Goal: Information Seeking & Learning: Learn about a topic

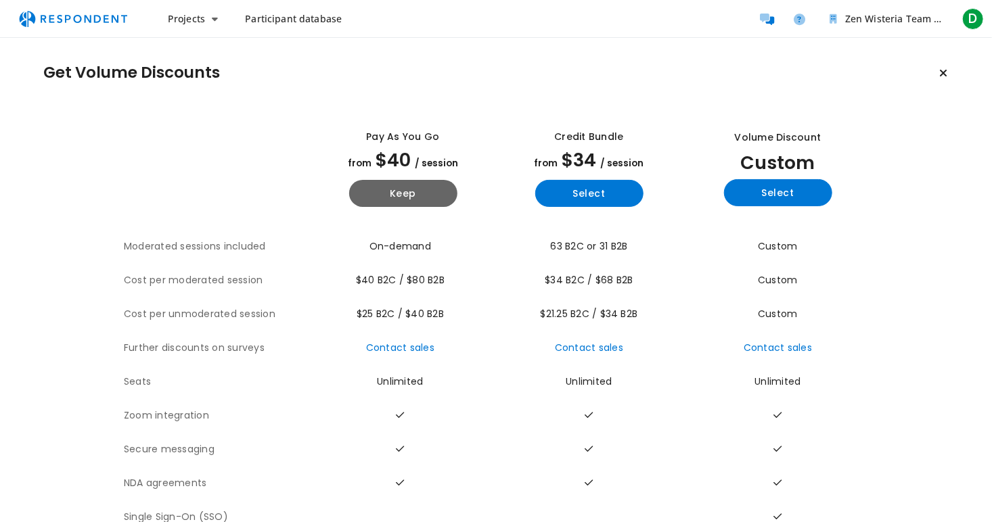
scroll to position [43, 0]
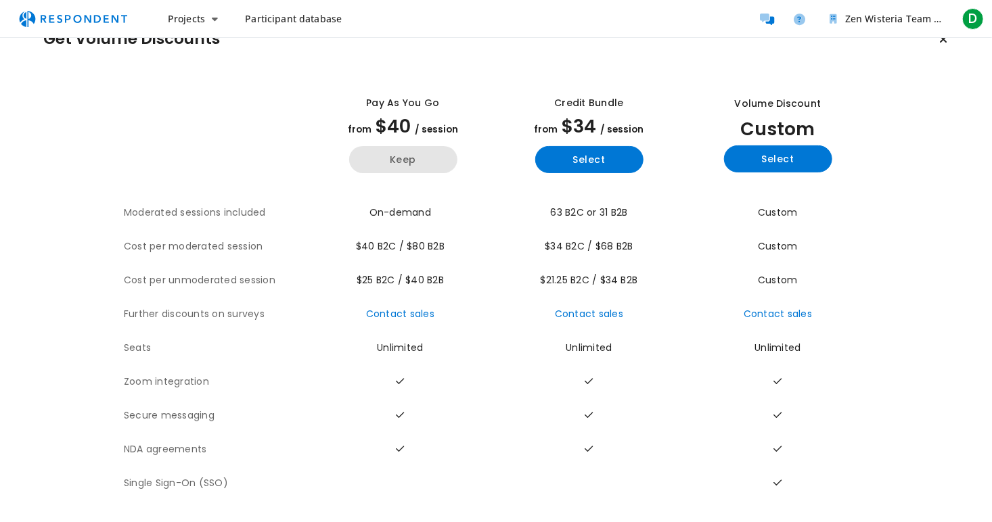
click at [419, 154] on button "Keep" at bounding box center [403, 159] width 108 height 27
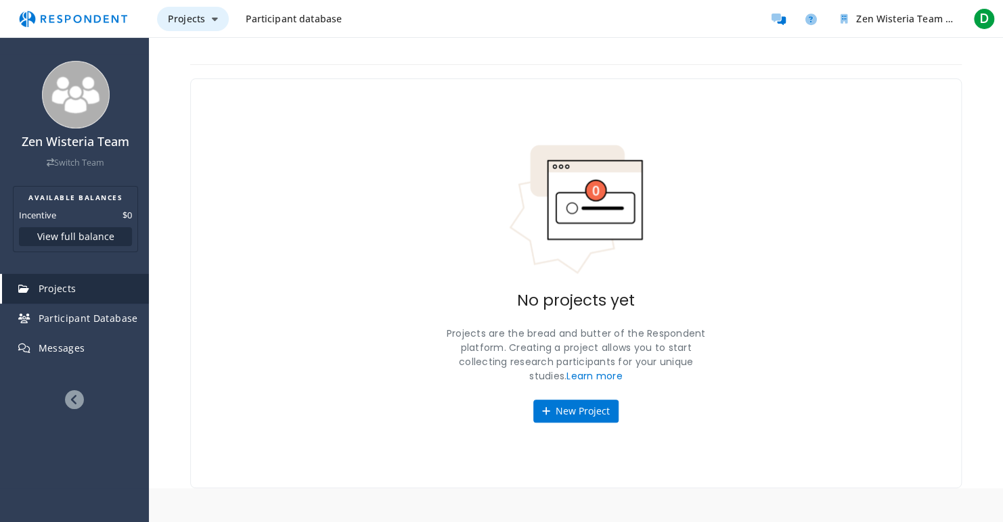
click at [217, 27] on button "Projects" at bounding box center [193, 19] width 72 height 24
click at [267, 192] on md-backdrop at bounding box center [501, 261] width 1003 height 522
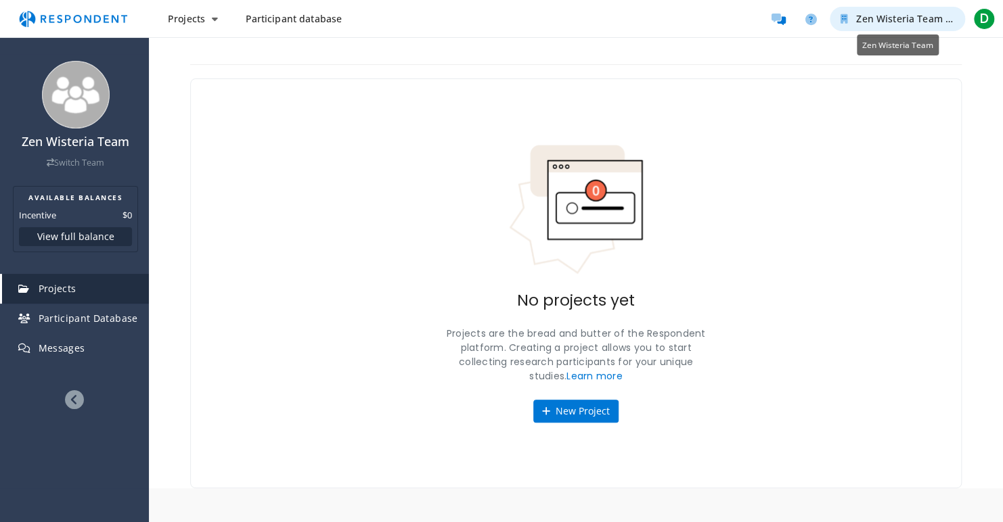
click at [894, 14] on span "Zen Wisteria Team" at bounding box center [899, 18] width 86 height 13
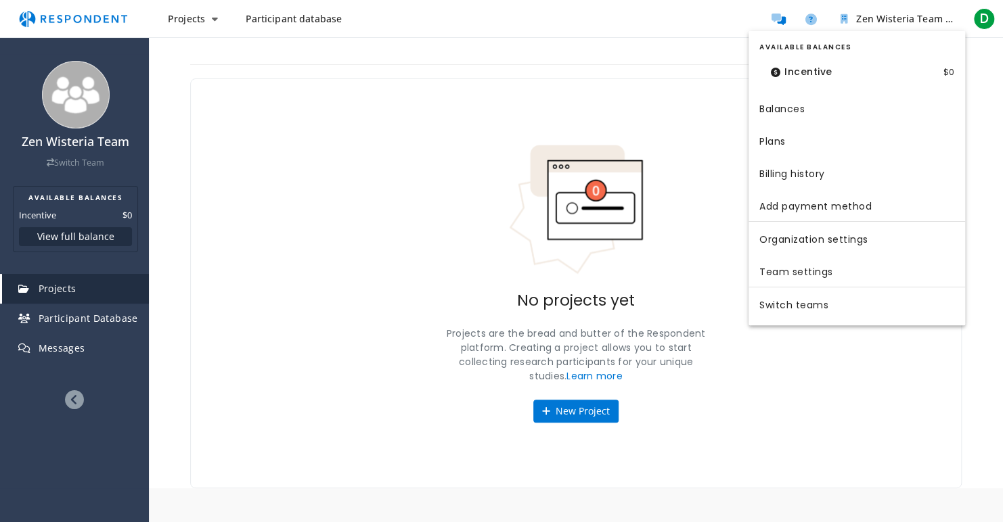
click at [706, 69] on md-backdrop at bounding box center [501, 261] width 1003 height 522
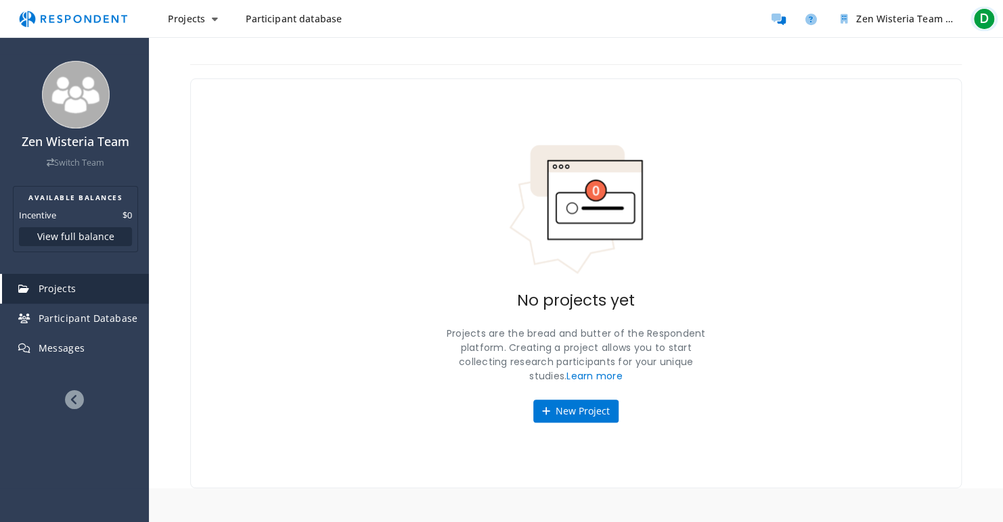
click at [974, 27] on div "D" at bounding box center [984, 19] width 22 height 22
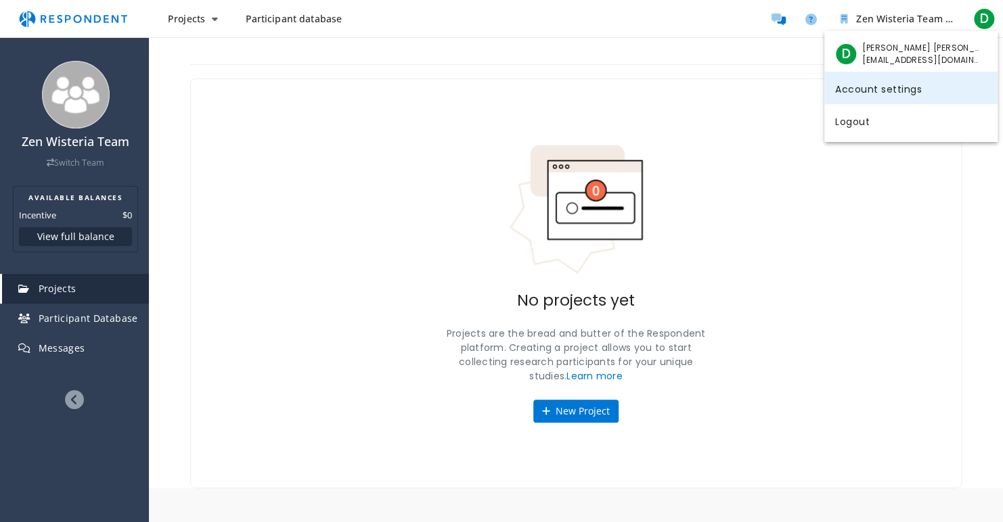
click at [878, 97] on link "Account settings" at bounding box center [910, 88] width 173 height 32
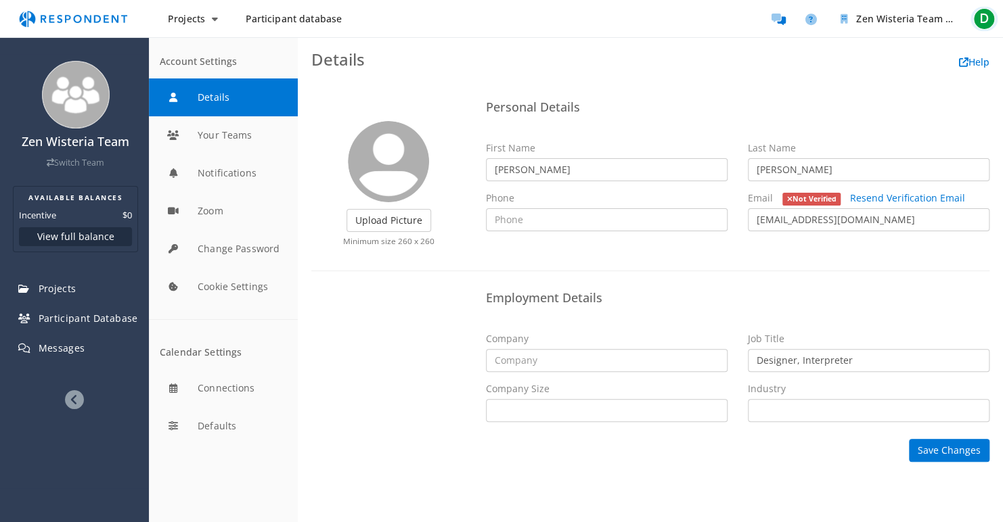
click at [981, 21] on span "D" at bounding box center [984, 19] width 22 height 22
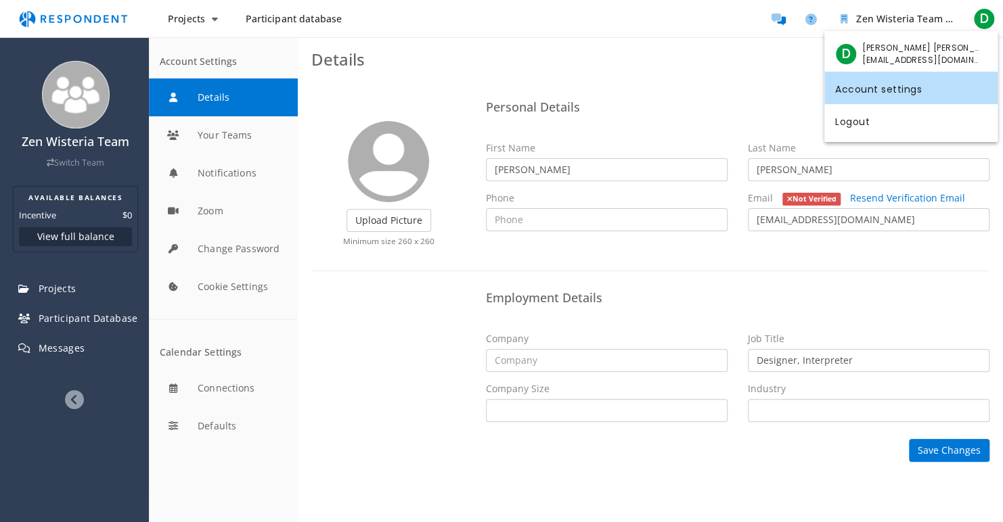
click at [750, 77] on md-backdrop at bounding box center [501, 261] width 1003 height 522
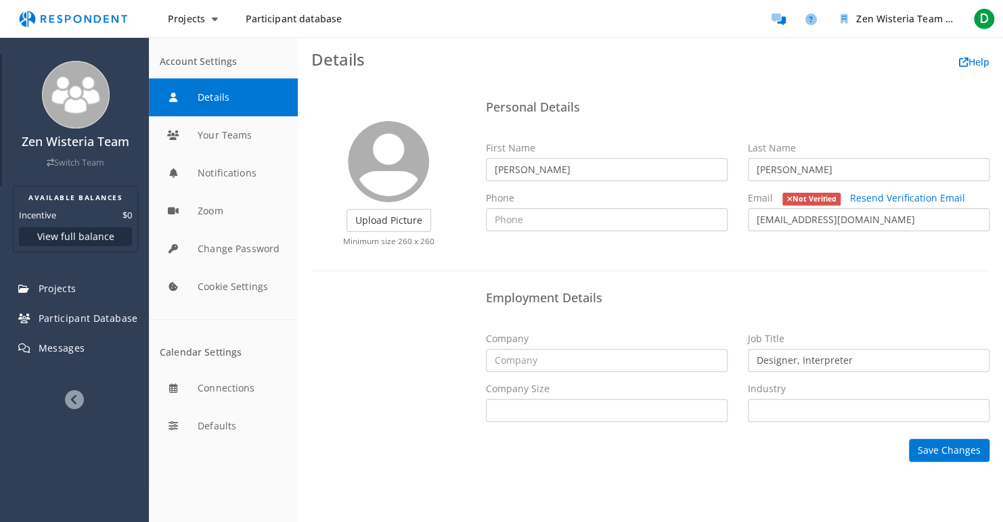
click at [74, 163] on link "Switch Team" at bounding box center [76, 163] width 58 height 12
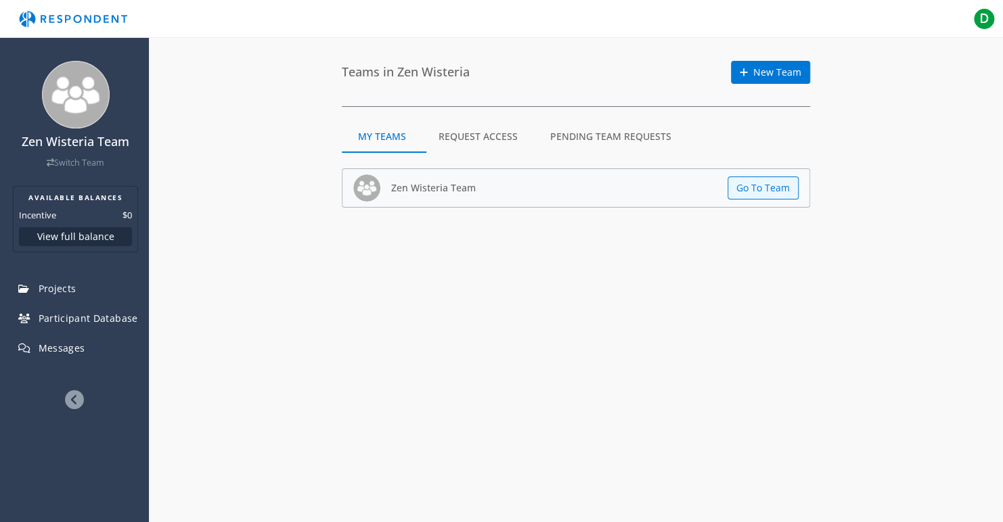
click at [493, 138] on md-tab-item "Request Access" at bounding box center [478, 136] width 112 height 32
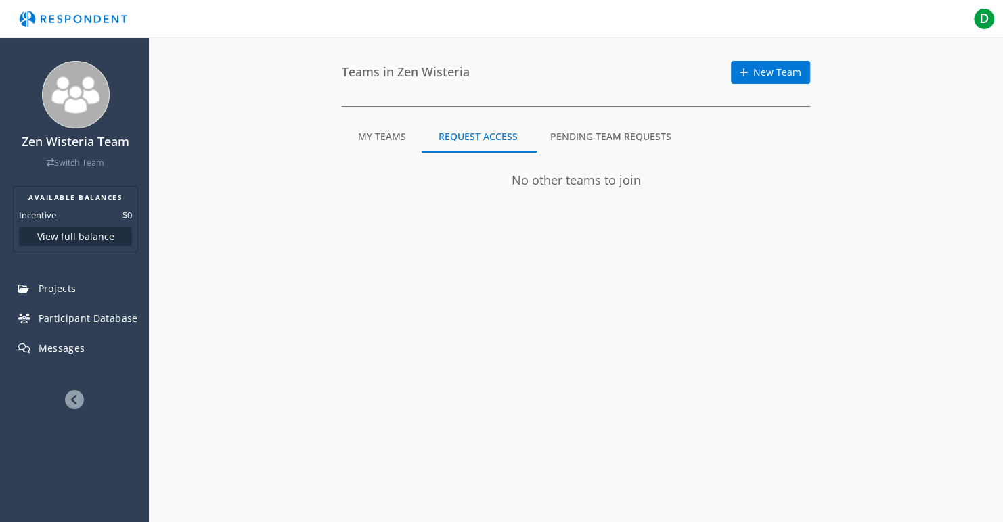
click at [557, 131] on md-tab-item "Pending Team Requests" at bounding box center [611, 136] width 154 height 32
click at [389, 137] on md-tab-item "My Teams" at bounding box center [382, 136] width 81 height 32
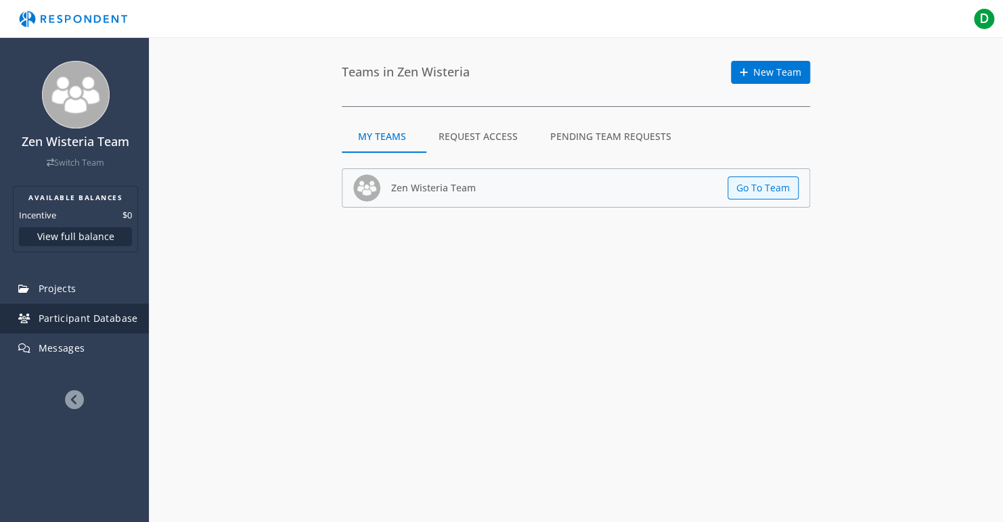
click at [85, 327] on link "Participant Database" at bounding box center [75, 319] width 147 height 30
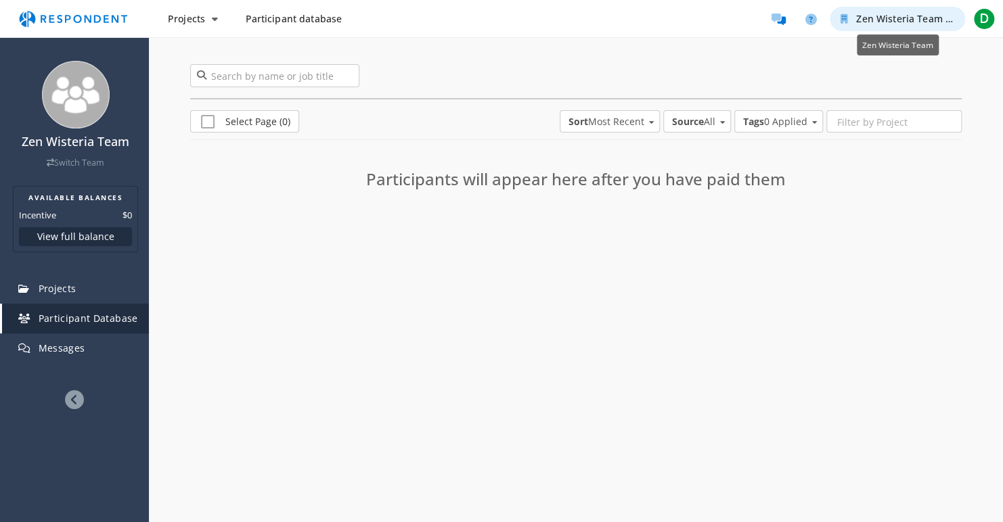
click at [944, 20] on button "Zen Wisteria Team" at bounding box center [896, 19] width 135 height 24
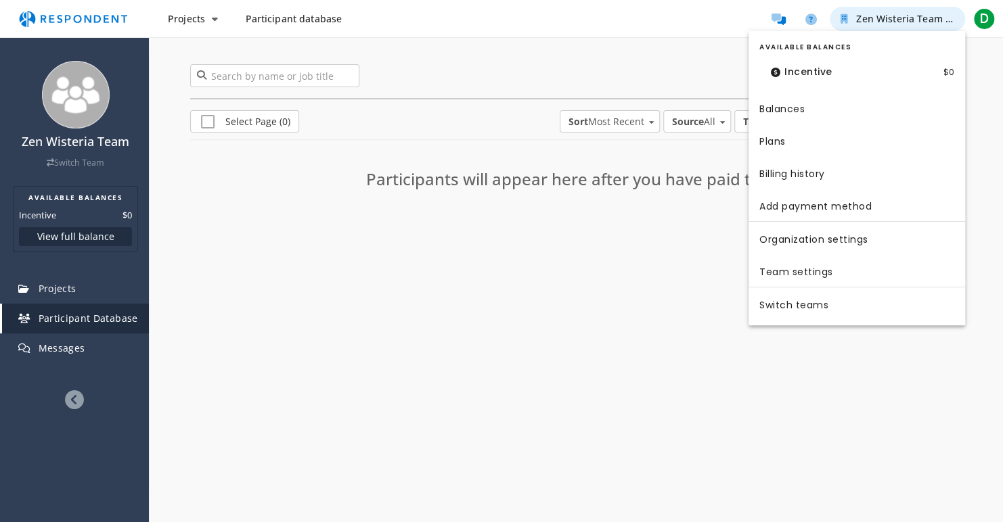
click at [944, 20] on md-backdrop at bounding box center [501, 261] width 1003 height 522
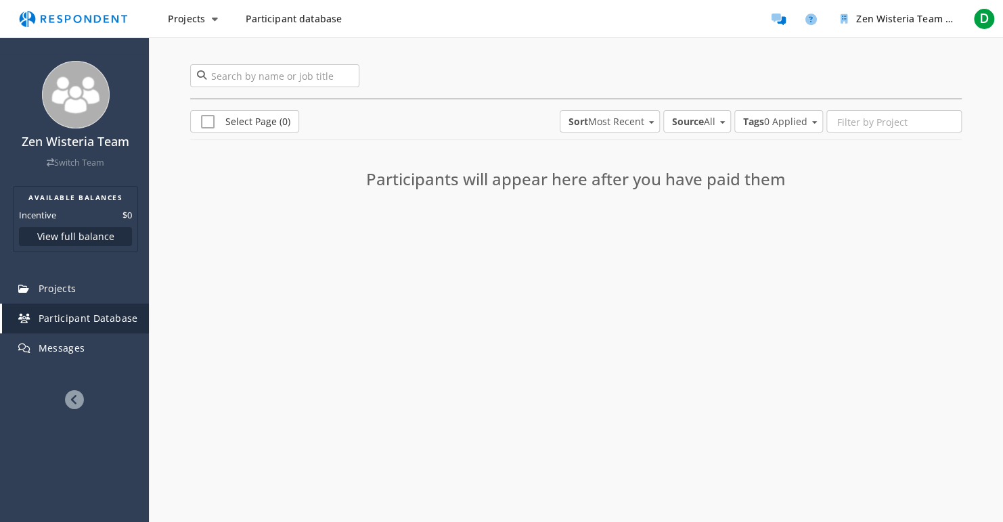
click at [997, 22] on div "Projects Create project Projects dashboard Participant database Zen Wisteria Te…" at bounding box center [501, 19] width 1003 height 38
click at [975, 14] on span "D" at bounding box center [984, 19] width 22 height 22
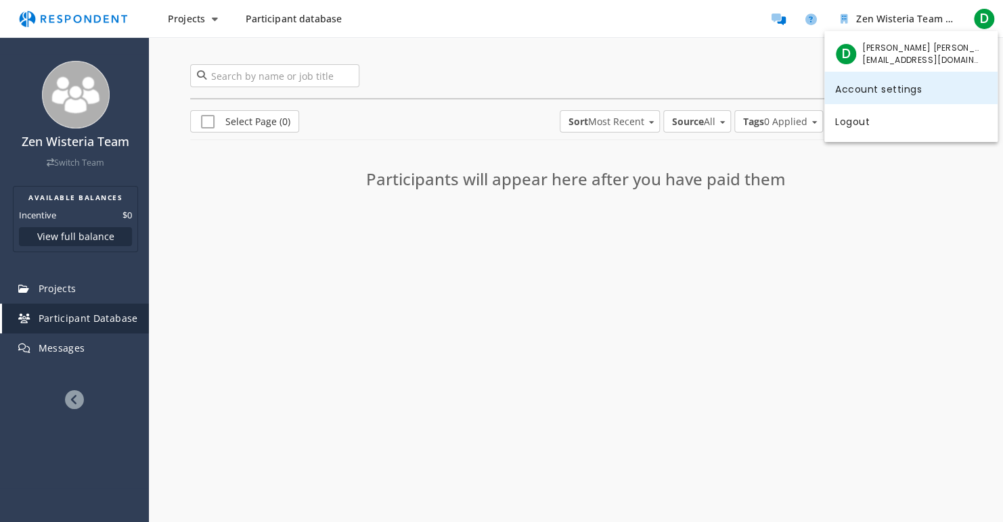
click at [884, 101] on link "Account settings" at bounding box center [910, 88] width 173 height 32
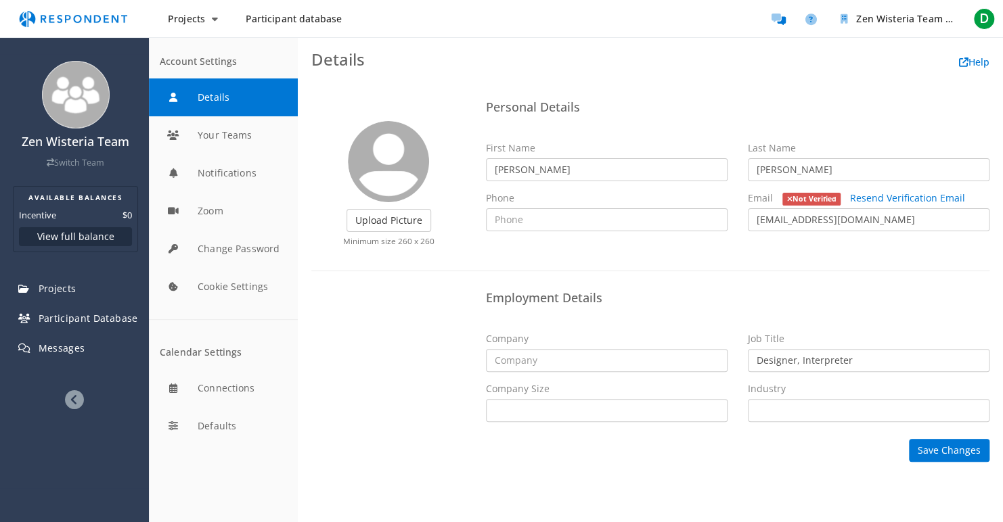
click at [260, 24] on span "Participant database" at bounding box center [293, 18] width 97 height 13
click at [74, 16] on img "Main navigation" at bounding box center [73, 19] width 124 height 26
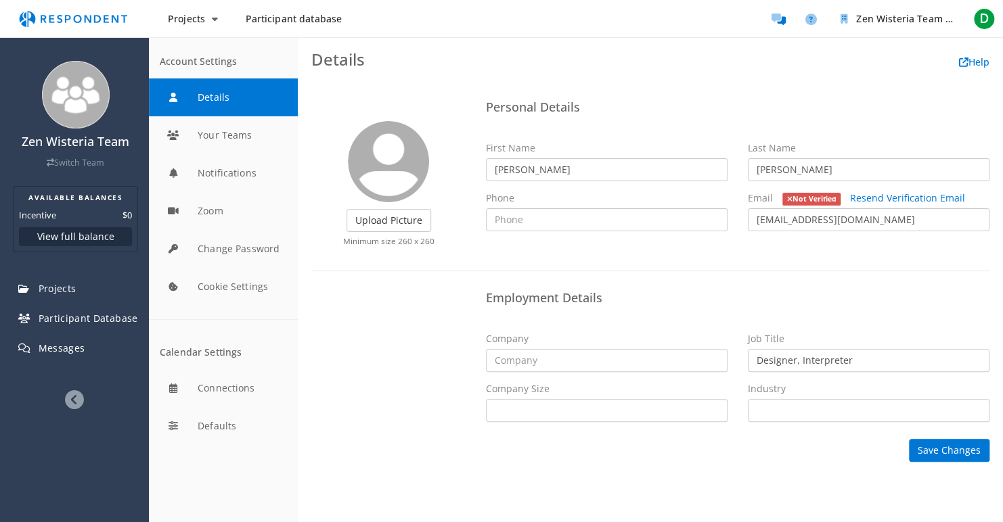
click at [74, 16] on img "Main navigation" at bounding box center [73, 19] width 124 height 26
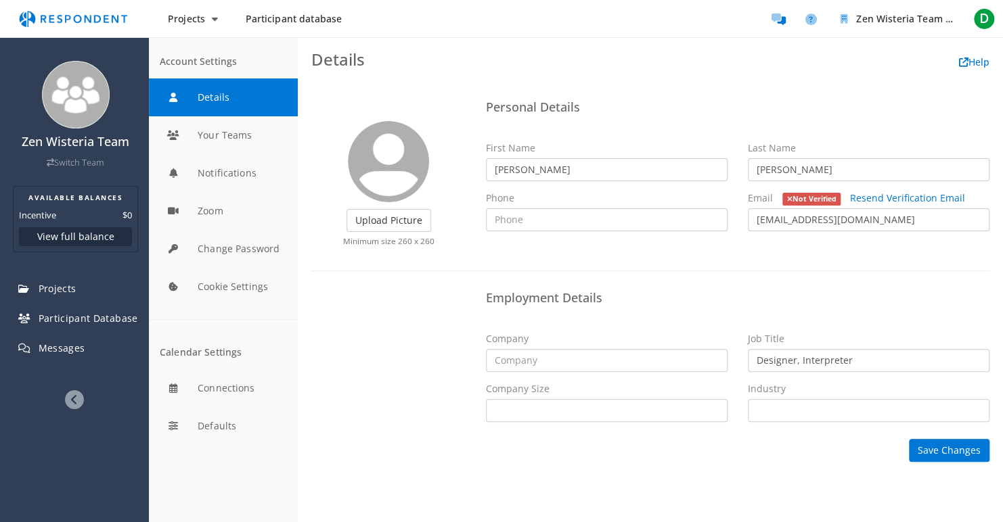
click at [74, 16] on img "Main navigation" at bounding box center [73, 19] width 124 height 26
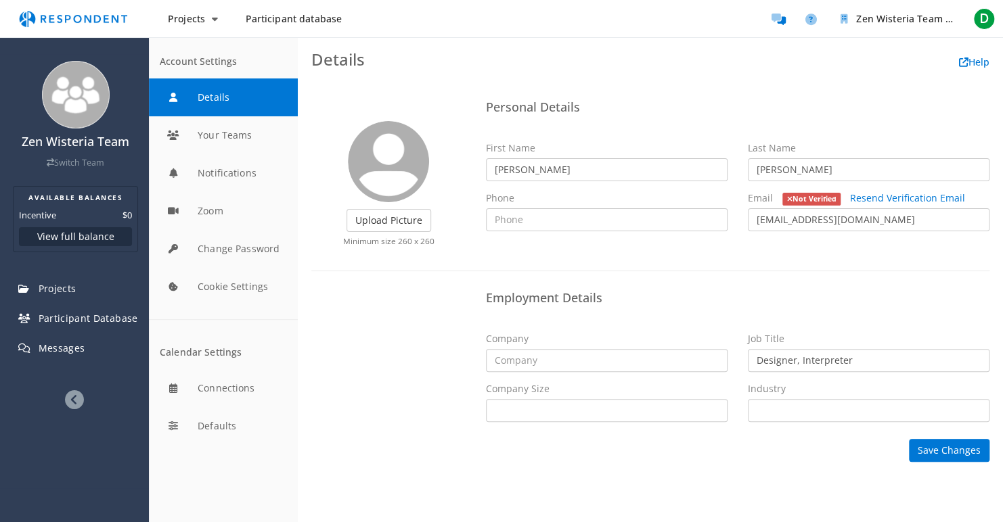
click at [74, 16] on img "Main navigation" at bounding box center [73, 19] width 124 height 26
drag, startPoint x: 74, startPoint y: 16, endPoint x: 328, endPoint y: 41, distance: 255.6
click at [328, 41] on body "Projects Create project Projects dashboard Participant database Zen Wisteria Te…" at bounding box center [501, 261] width 1003 height 522
click at [985, 19] on span "D" at bounding box center [984, 19] width 22 height 22
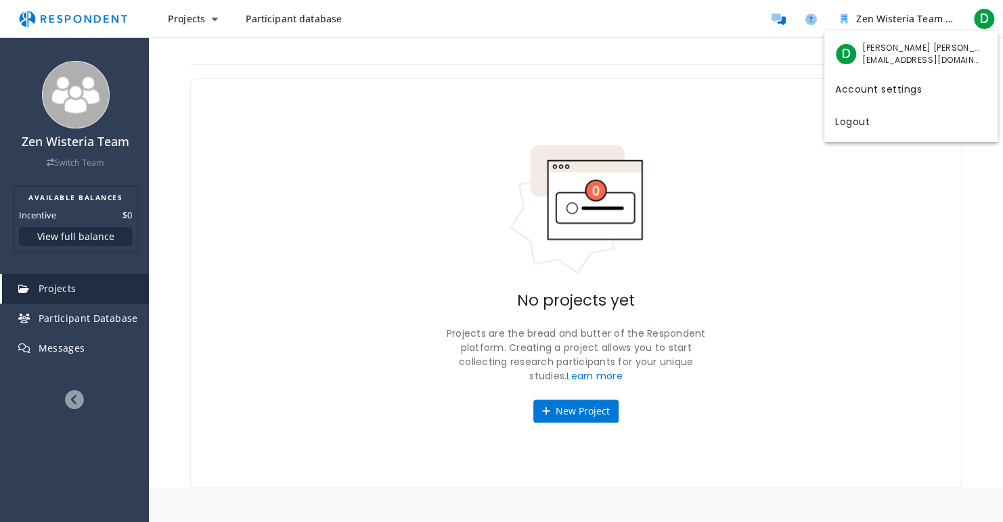
click at [702, 179] on md-backdrop at bounding box center [501, 261] width 1003 height 522
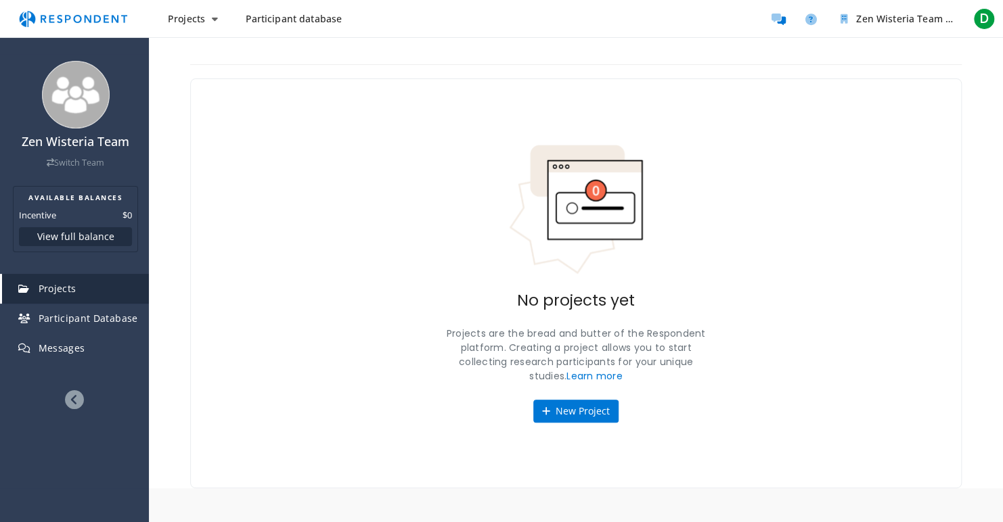
click at [70, 16] on img "Main navigation" at bounding box center [73, 19] width 124 height 26
click at [66, 342] on span "Messages" at bounding box center [62, 348] width 47 height 13
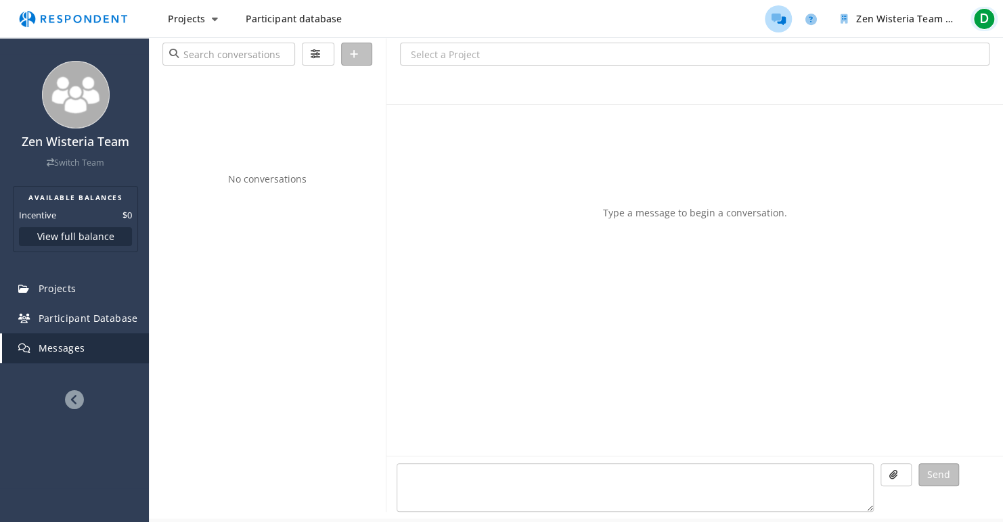
click at [982, 22] on span "D" at bounding box center [984, 19] width 22 height 22
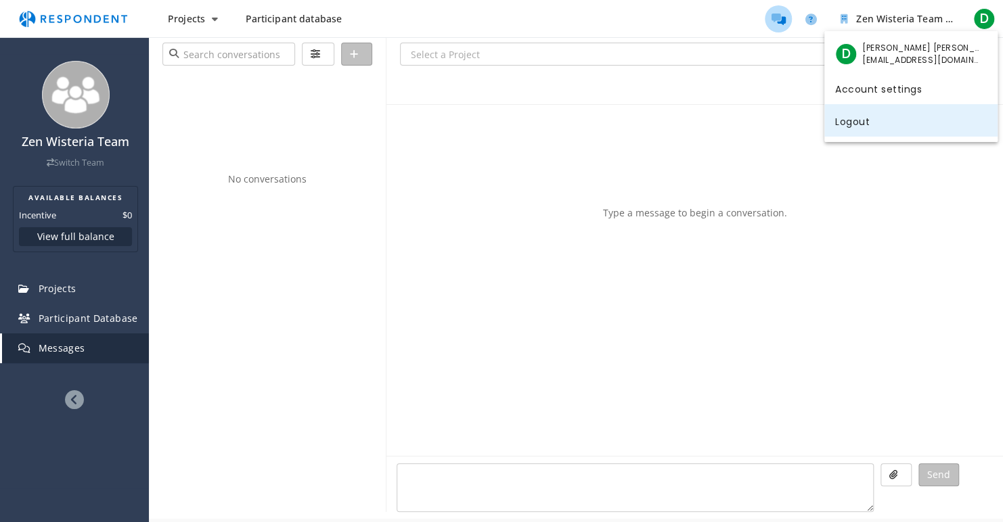
click at [847, 110] on link "Logout" at bounding box center [910, 120] width 173 height 32
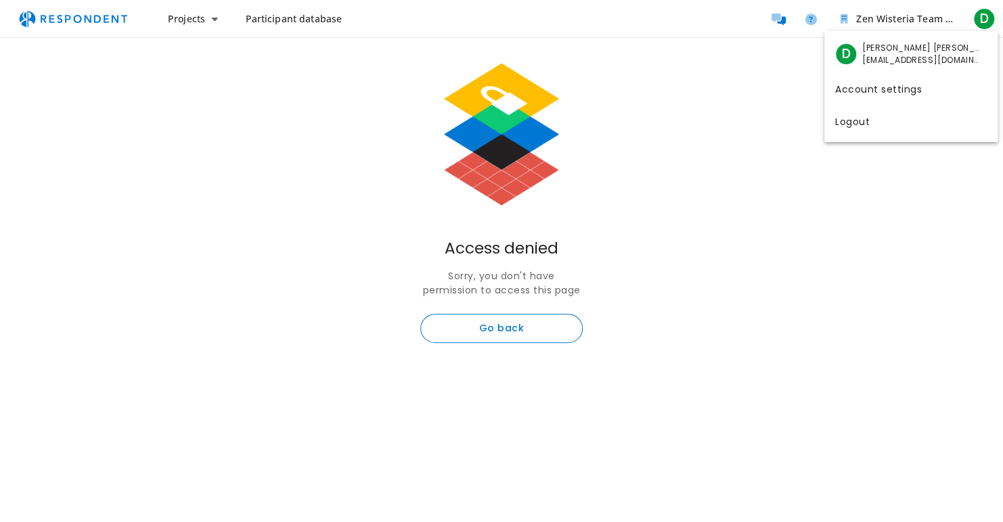
click at [85, 19] on md-backdrop at bounding box center [501, 261] width 1003 height 522
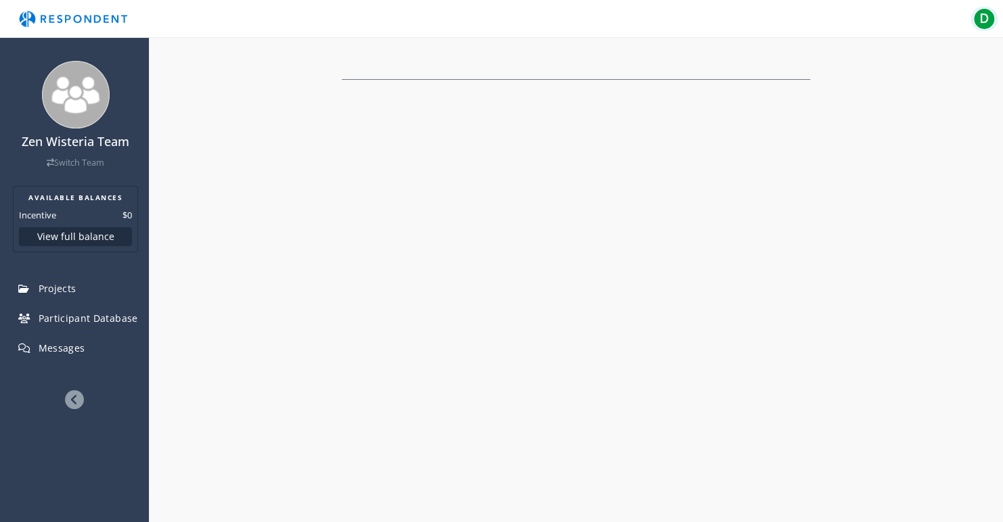
click at [976, 16] on span "D" at bounding box center [984, 19] width 22 height 22
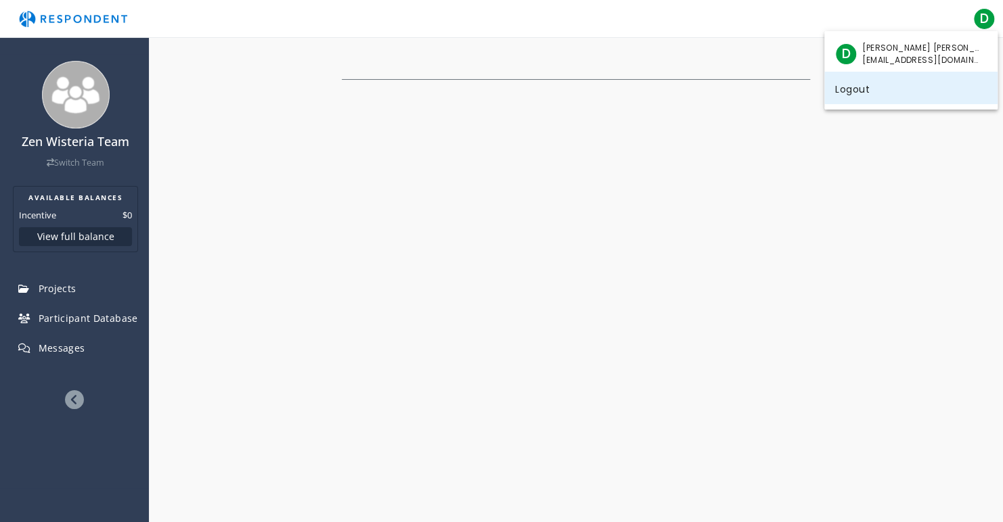
click at [932, 92] on link "Logout" at bounding box center [910, 88] width 173 height 32
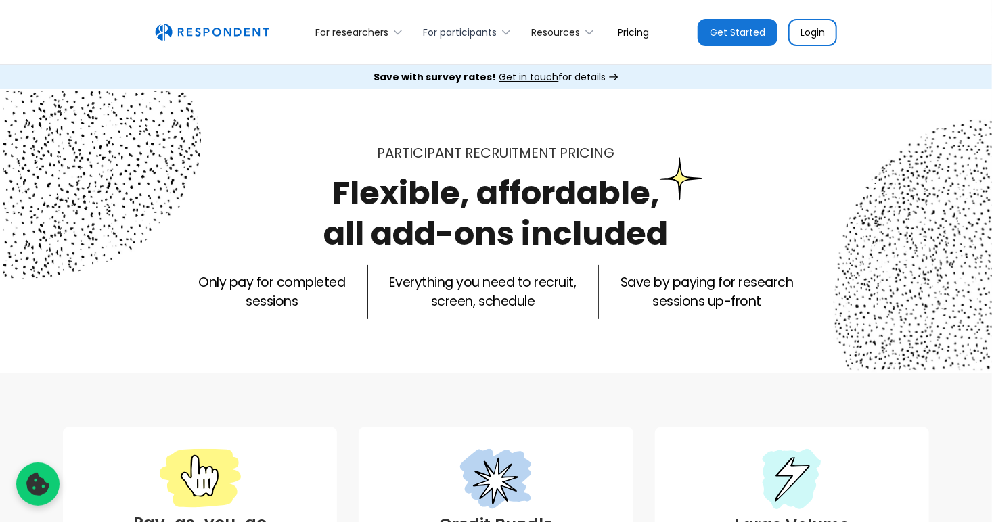
click at [448, 30] on div "For participants" at bounding box center [460, 33] width 74 height 14
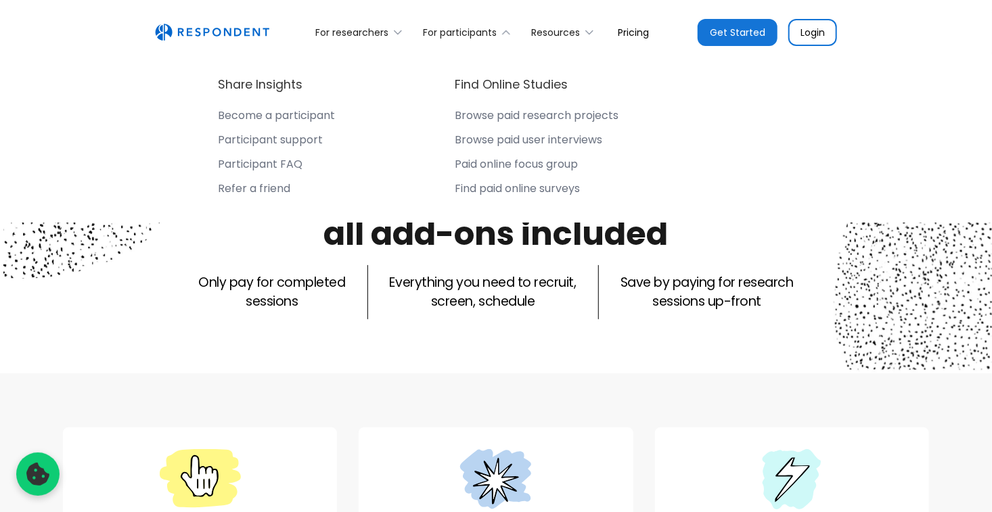
click at [572, 115] on div "Browse paid research projects" at bounding box center [537, 116] width 164 height 14
